Goal: Task Accomplishment & Management: Use online tool/utility

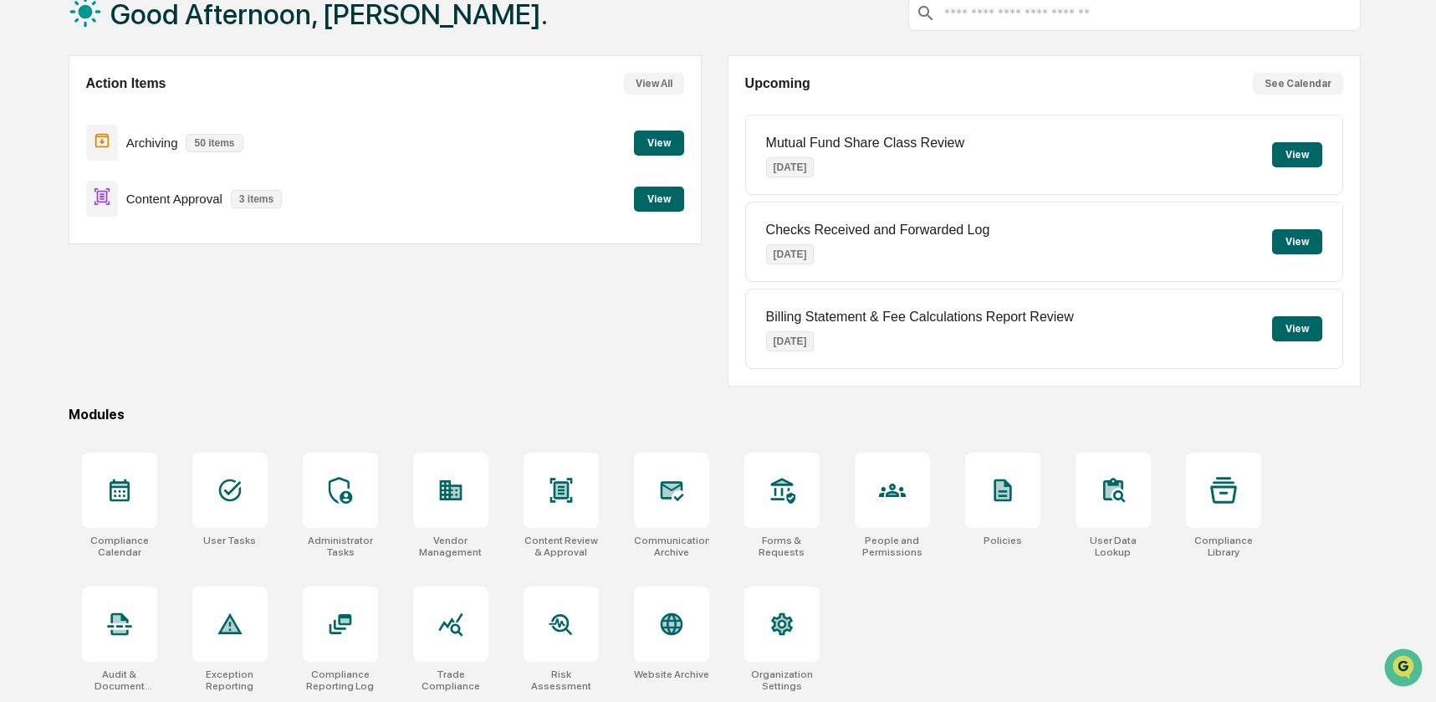
scroll to position [111, 0]
click at [446, 492] on icon at bounding box center [450, 490] width 23 height 20
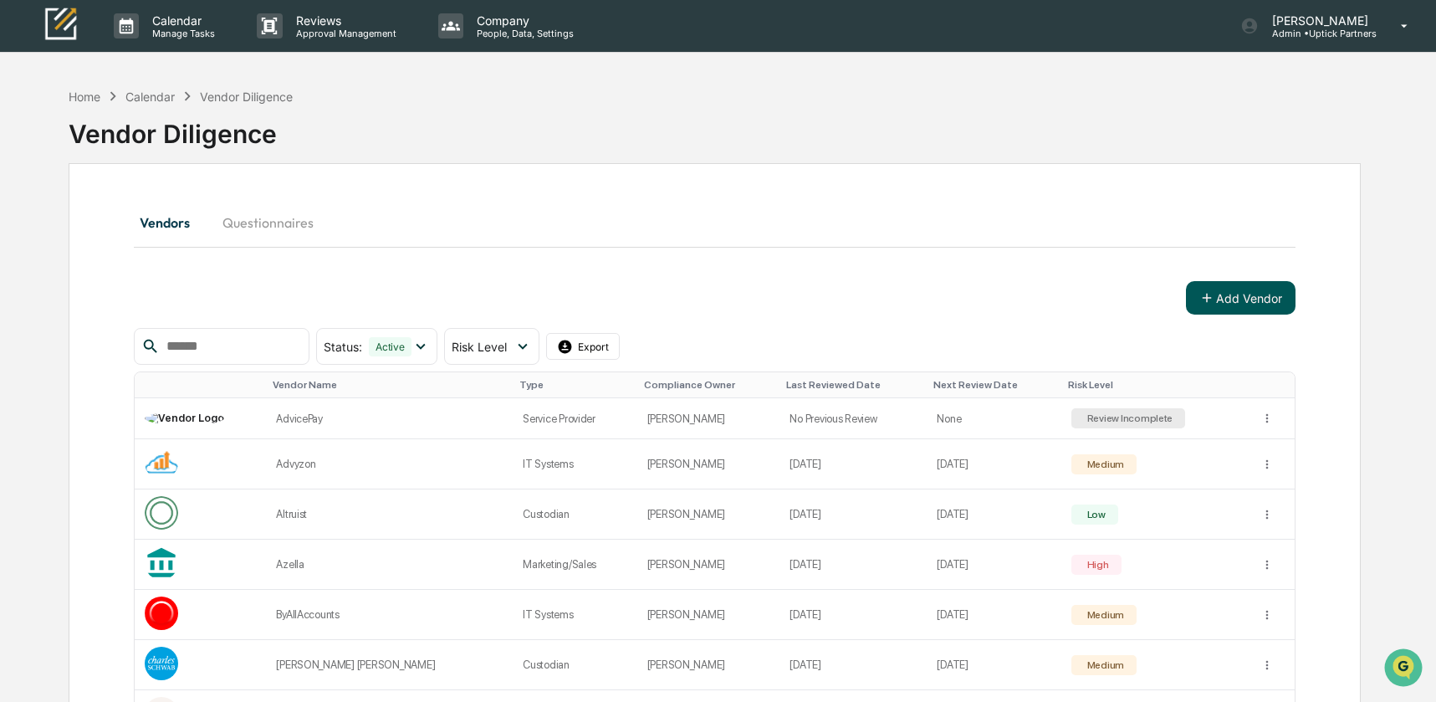
click at [1249, 299] on button "Add Vendor" at bounding box center [1241, 297] width 110 height 33
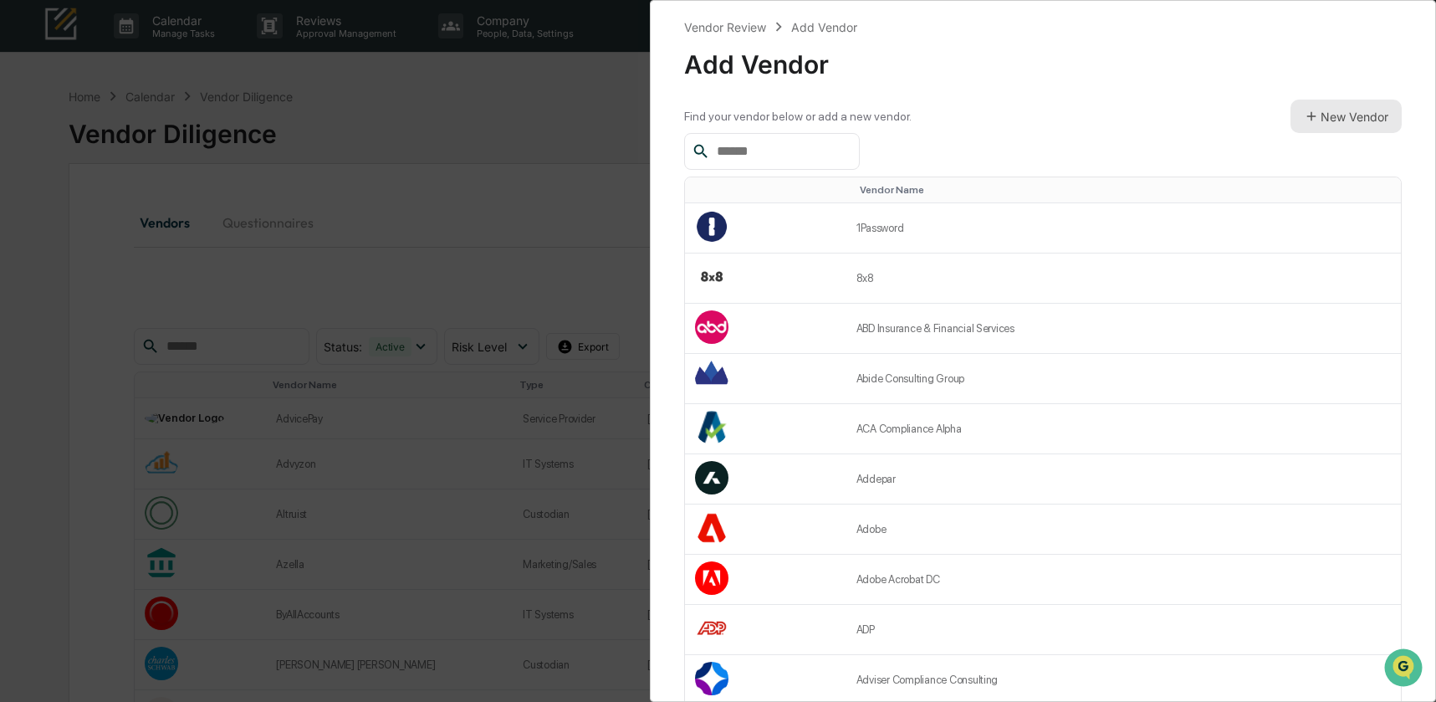
click at [1342, 111] on button "New Vendor" at bounding box center [1346, 116] width 111 height 33
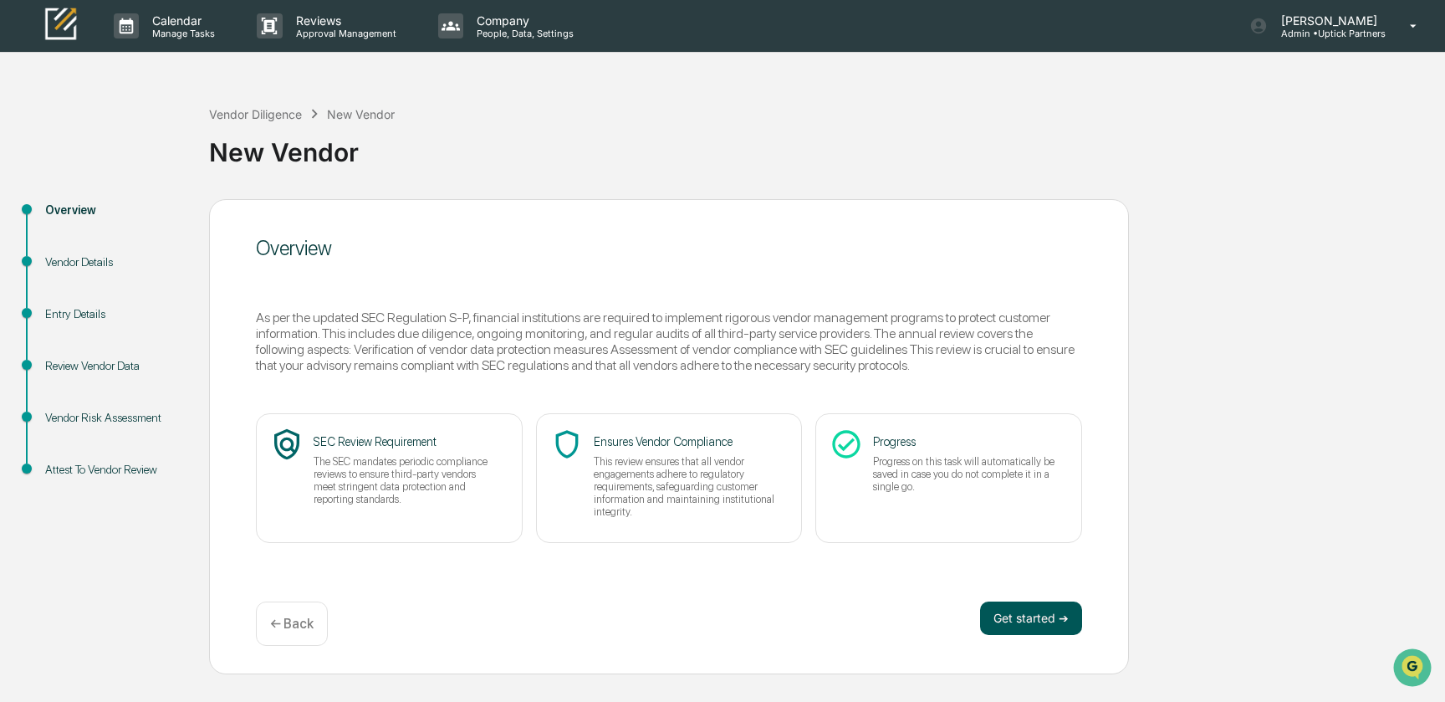
click at [1029, 613] on button "Get started ➔" at bounding box center [1031, 617] width 102 height 33
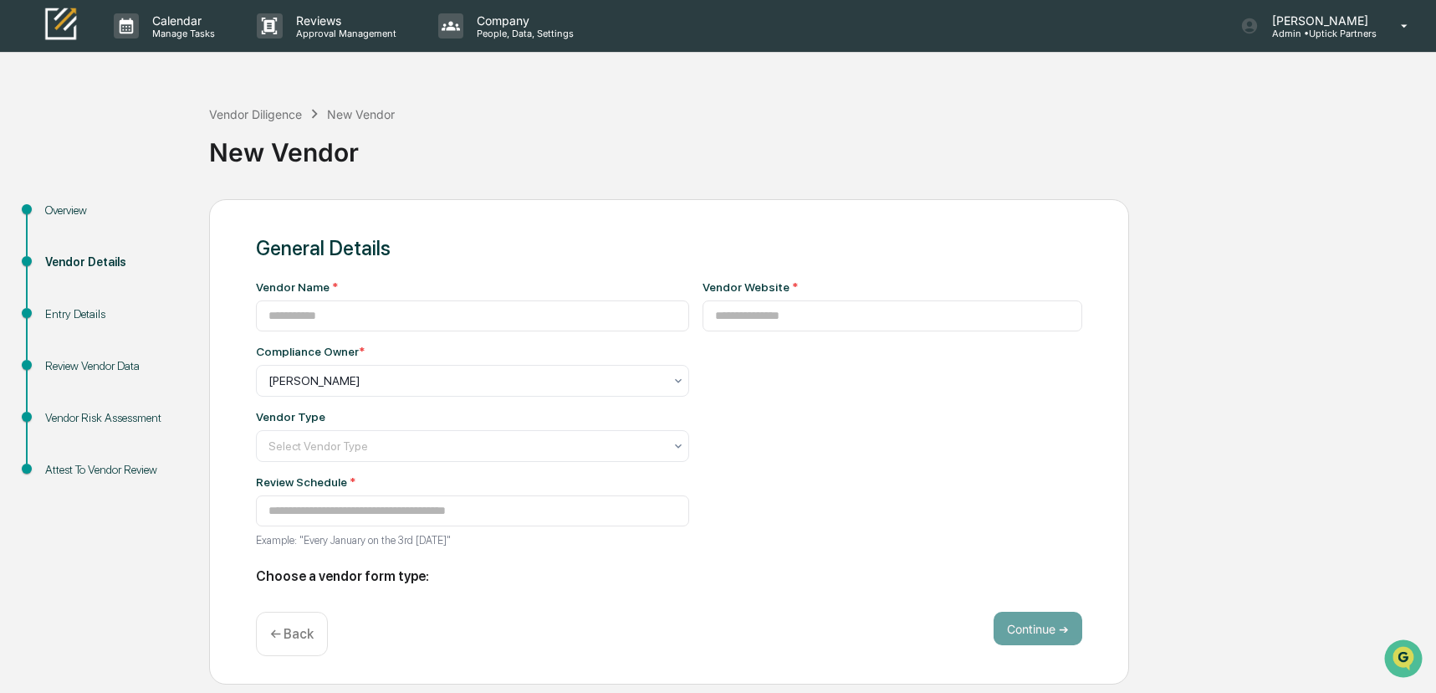
type input "**********"
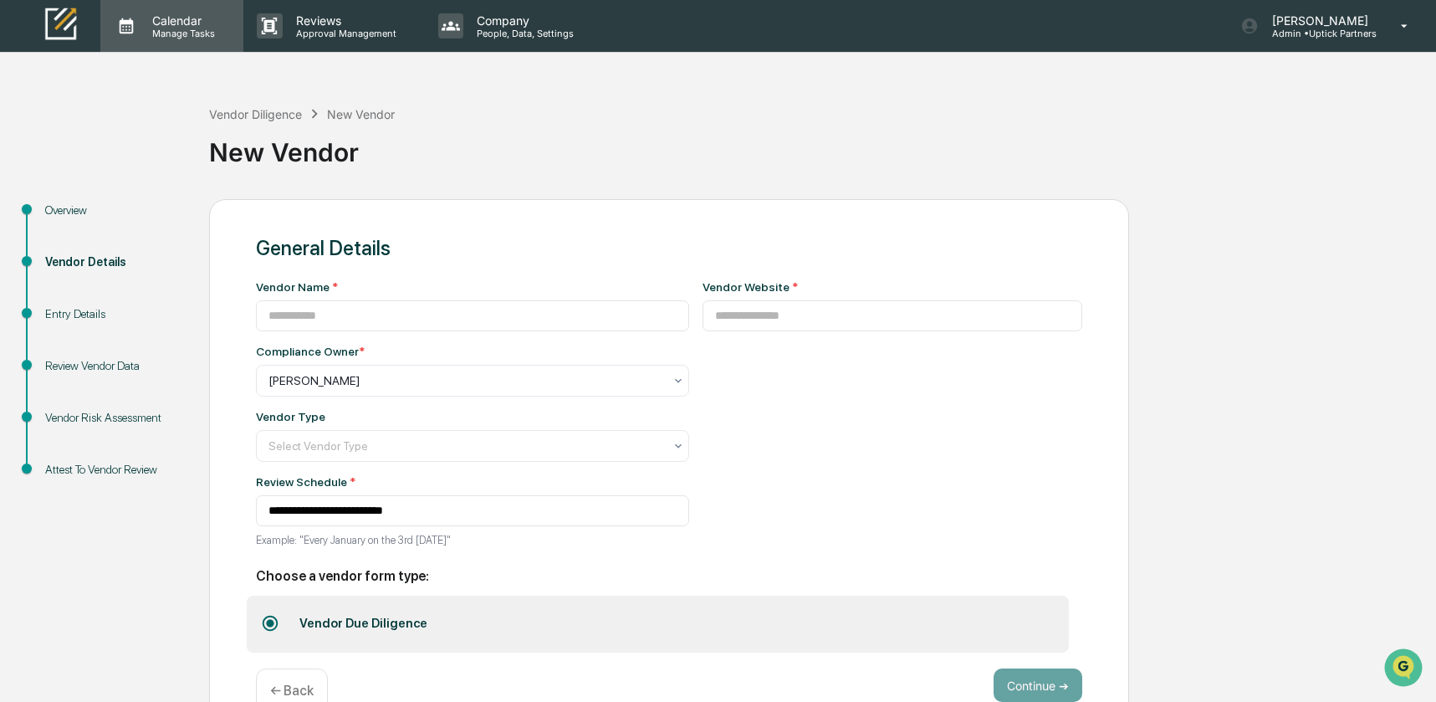
click at [176, 14] on p "Calendar" at bounding box center [181, 20] width 84 height 14
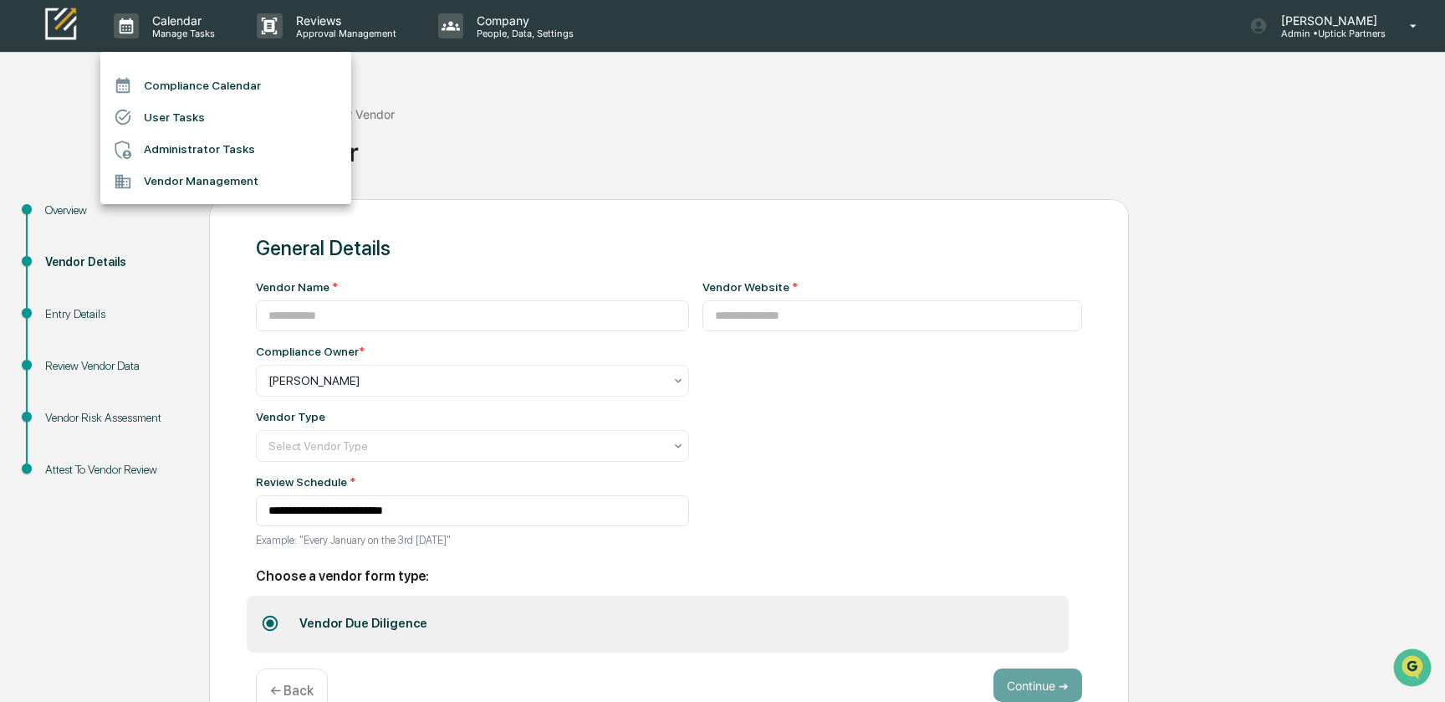
click at [166, 90] on li "Compliance Calendar" at bounding box center [225, 85] width 251 height 32
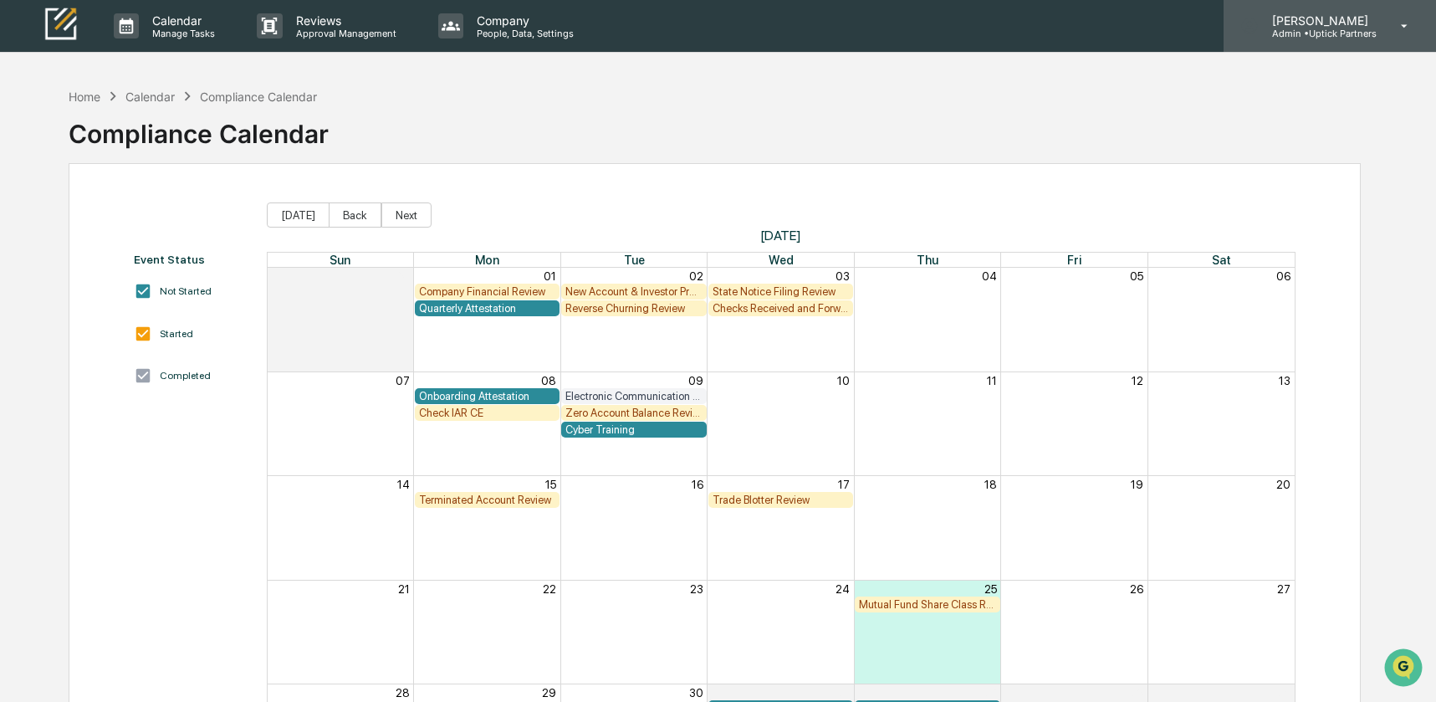
click at [1297, 25] on p "[PERSON_NAME]" at bounding box center [1318, 20] width 118 height 14
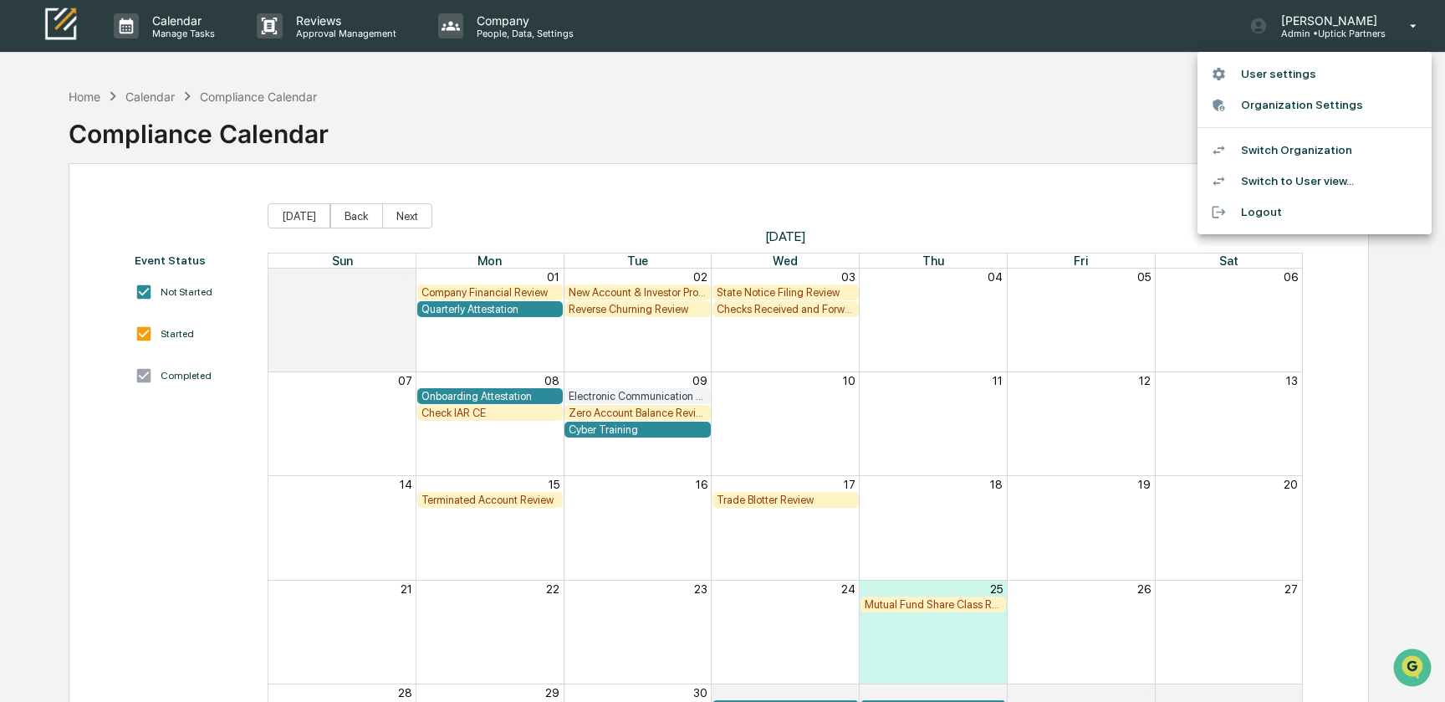
click at [1281, 147] on li "Switch Organization" at bounding box center [1315, 150] width 234 height 31
